Goal: Task Accomplishment & Management: Use online tool/utility

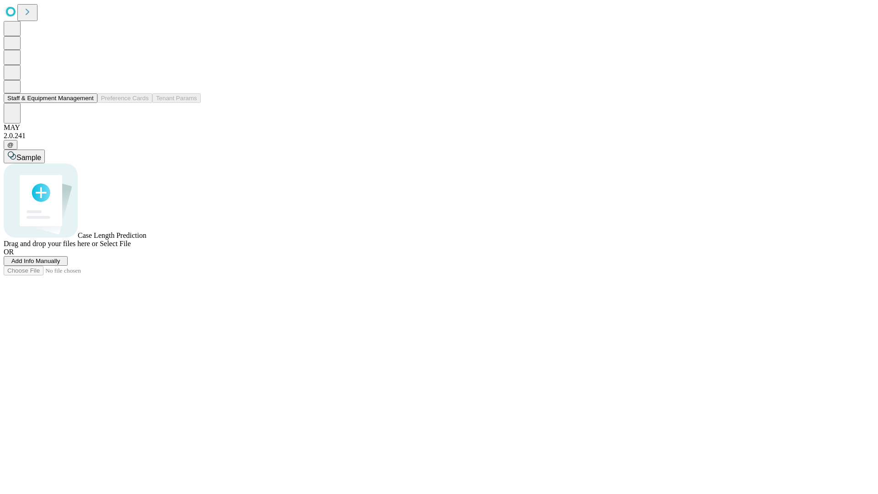
click at [87, 103] on button "Staff & Equipment Management" at bounding box center [51, 98] width 94 height 10
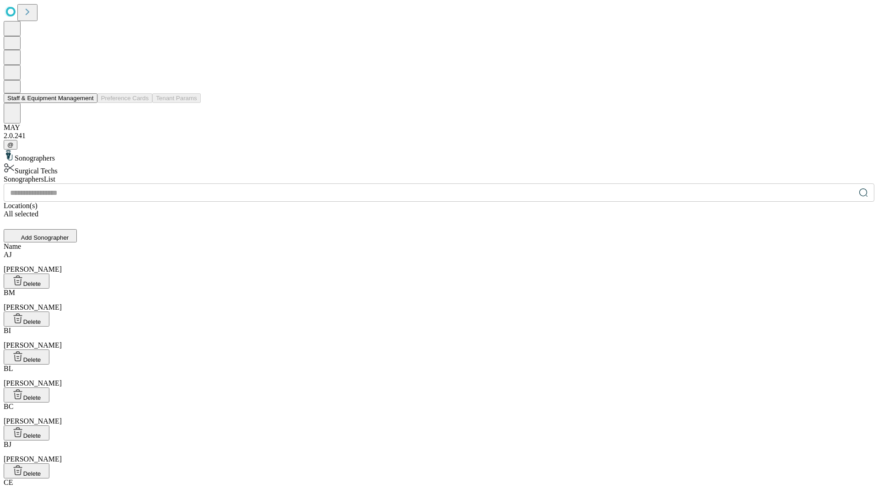
click at [87, 103] on button "Staff & Equipment Management" at bounding box center [51, 98] width 94 height 10
